Goal: Check status: Check status

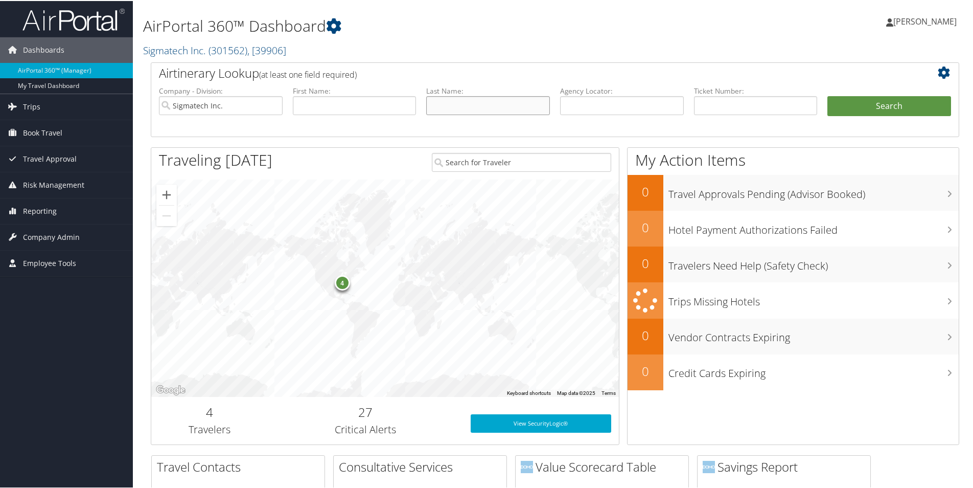
click at [450, 102] on input "text" at bounding box center [488, 104] width 124 height 19
type input "[PERSON_NAME]"
click at [828, 95] on button "Search" at bounding box center [890, 105] width 124 height 20
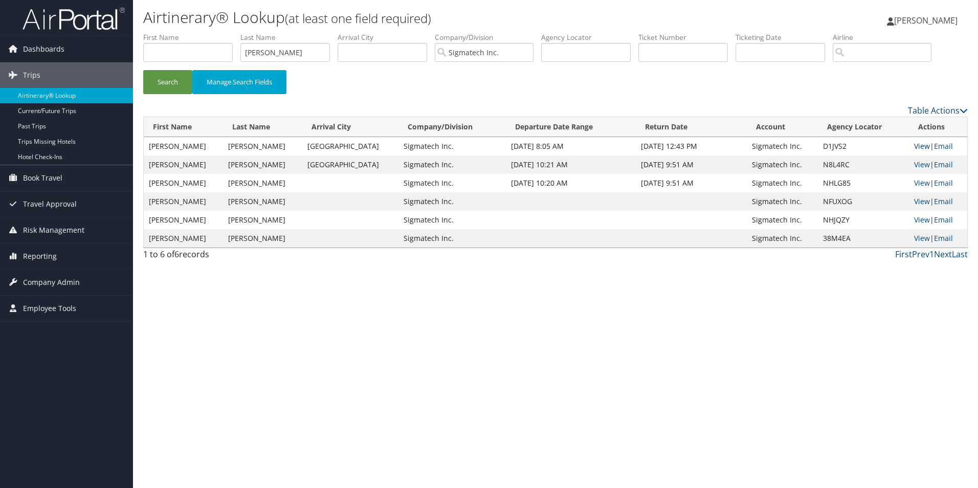
click at [914, 143] on link "View" at bounding box center [922, 146] width 16 height 10
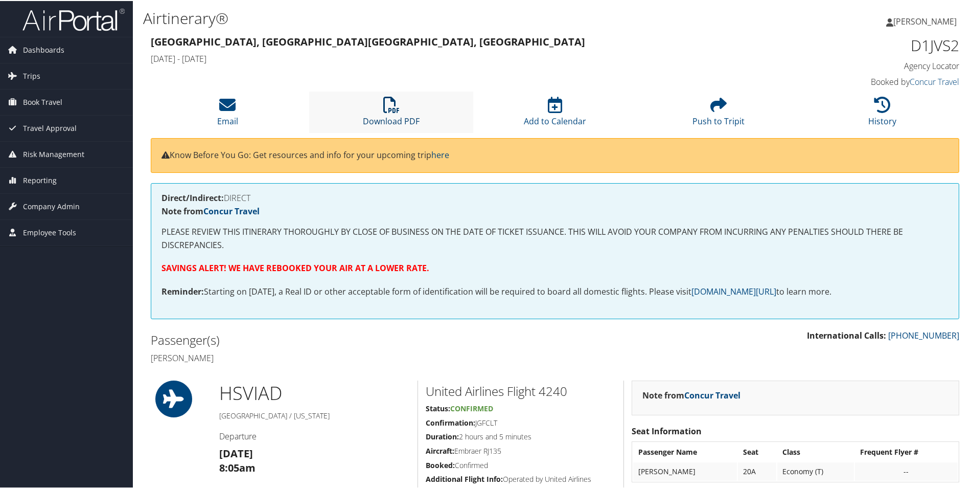
click at [391, 104] on icon at bounding box center [391, 104] width 16 height 16
